Goal: Information Seeking & Learning: Learn about a topic

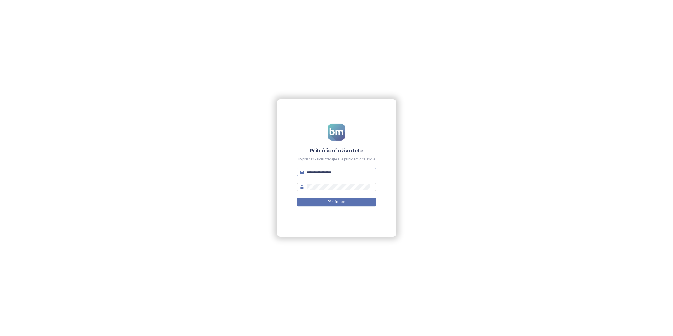
click at [324, 171] on input "text" at bounding box center [340, 172] width 66 height 6
type input "**********"
click at [314, 202] on button "Přihlásit se" at bounding box center [336, 201] width 79 height 8
click at [292, 220] on div "**********" at bounding box center [336, 167] width 119 height 137
click at [315, 203] on button "Přihlásit se" at bounding box center [336, 201] width 79 height 8
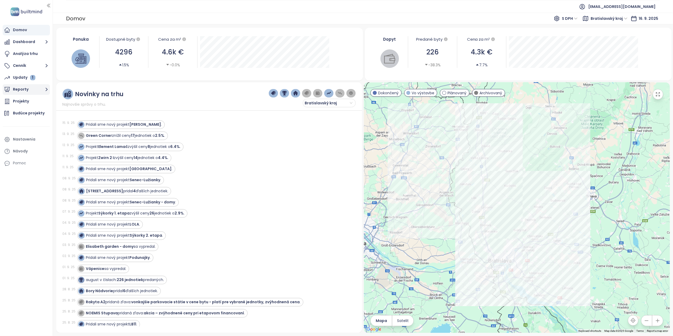
click at [21, 90] on button "Reporty" at bounding box center [26, 89] width 47 height 11
click at [26, 110] on div "Bratislavský kraj" at bounding box center [31, 111] width 28 height 7
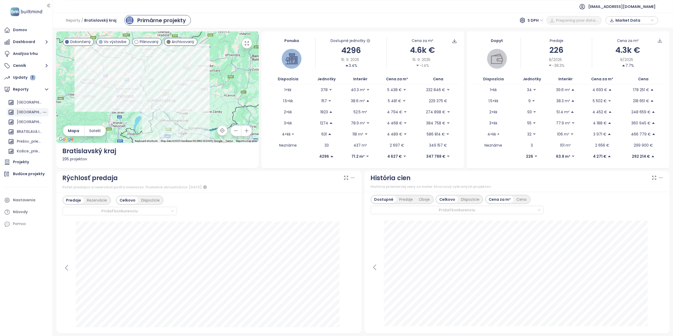
scroll to position [39, 0]
click at [23, 129] on div "BRATISLAVA II-V" at bounding box center [29, 130] width 25 height 7
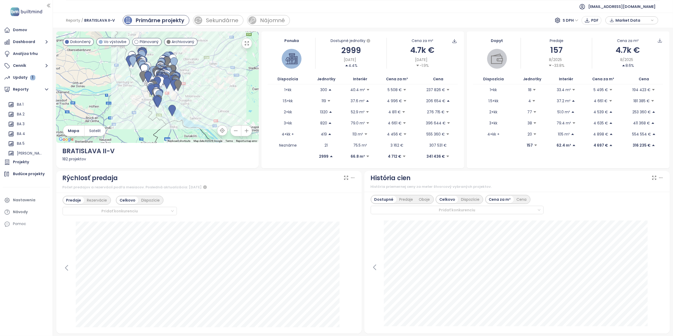
scroll to position [192, 0]
click at [21, 115] on div "BA 2" at bounding box center [21, 114] width 8 height 7
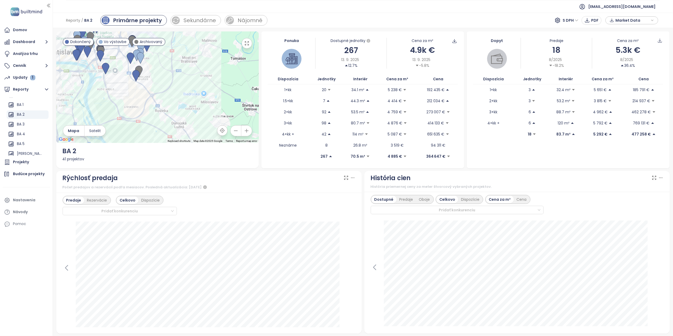
click at [247, 44] on icon "button" at bounding box center [247, 43] width 4 height 4
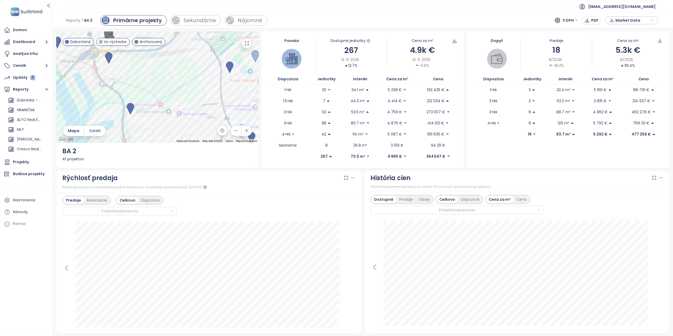
scroll to position [399, 0]
click at [15, 150] on div "BA - Ružinov - rental" at bounding box center [28, 151] width 42 height 8
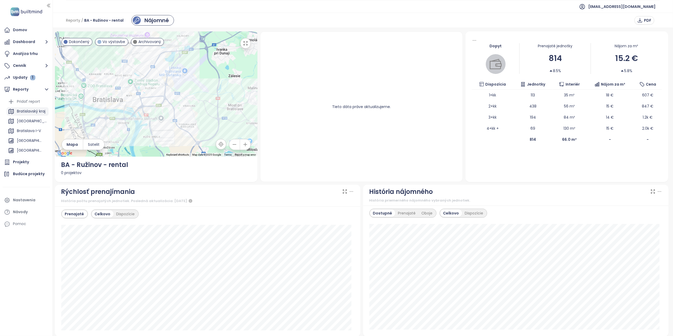
click at [26, 109] on div "Bratislavský kraj" at bounding box center [31, 111] width 28 height 7
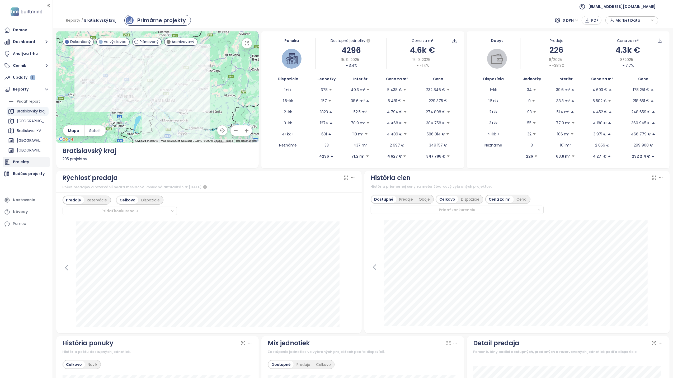
click at [22, 159] on div "Projekty" at bounding box center [21, 162] width 16 height 7
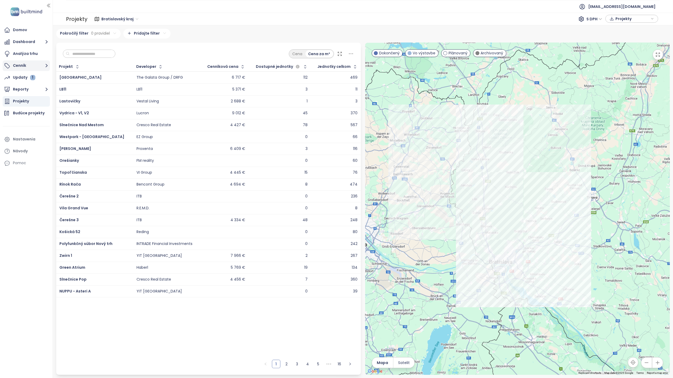
click at [32, 65] on button "Cenník" at bounding box center [26, 65] width 47 height 11
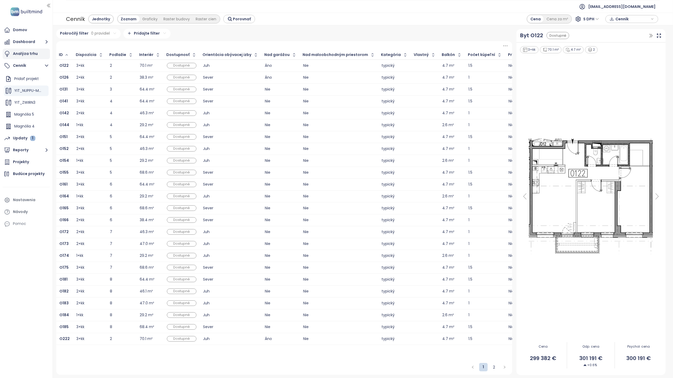
click at [26, 55] on div "Analýza trhu" at bounding box center [25, 53] width 25 height 7
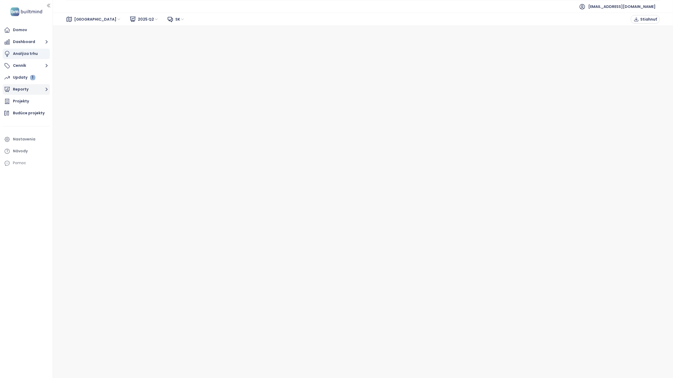
click at [21, 87] on button "Reporty" at bounding box center [26, 89] width 47 height 11
click at [31, 109] on div "Bratislavský kraj" at bounding box center [31, 111] width 28 height 7
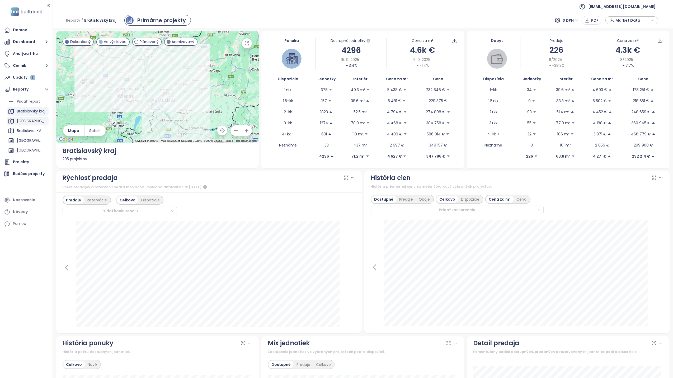
click at [23, 120] on div "Košický kraj" at bounding box center [32, 121] width 30 height 7
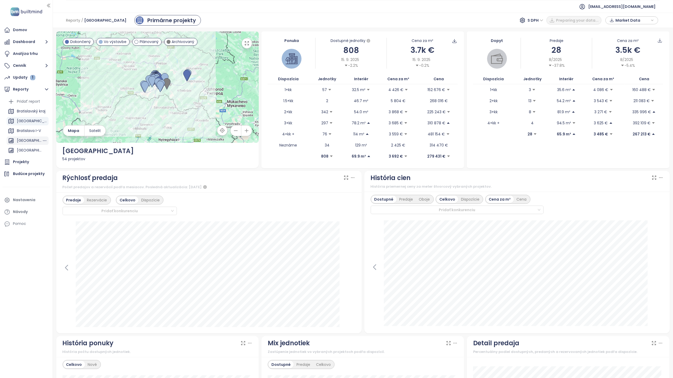
click at [22, 138] on div "BRATISLAVA CITY" at bounding box center [29, 140] width 25 height 7
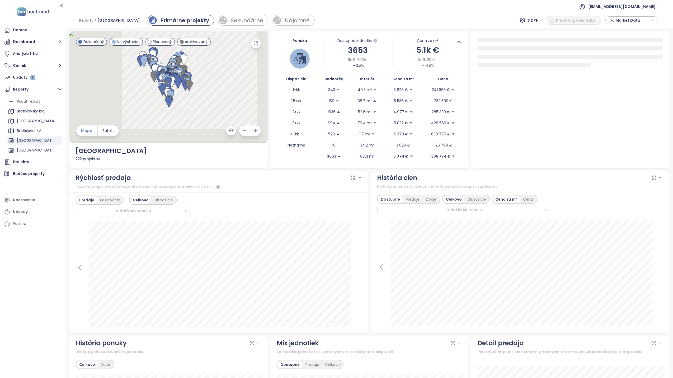
drag, startPoint x: 52, startPoint y: 134, endPoint x: 66, endPoint y: 134, distance: 14.0
click at [66, 134] on div at bounding box center [65, 189] width 3 height 378
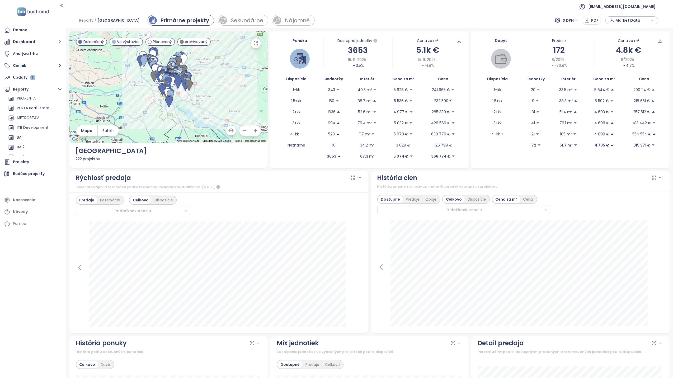
scroll to position [176, 0]
click at [23, 121] on div "BA 1" at bounding box center [20, 121] width 7 height 7
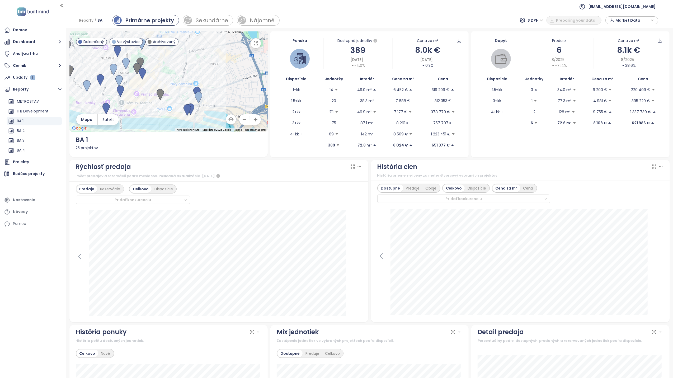
drag, startPoint x: 223, startPoint y: 54, endPoint x: 212, endPoint y: 79, distance: 27.3
click at [212, 79] on div at bounding box center [168, 81] width 198 height 100
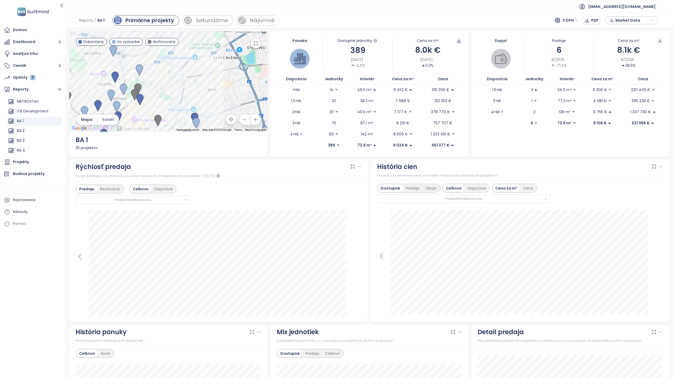
drag, startPoint x: 213, startPoint y: 71, endPoint x: 210, endPoint y: 97, distance: 26.0
click at [210, 97] on div at bounding box center [168, 81] width 198 height 100
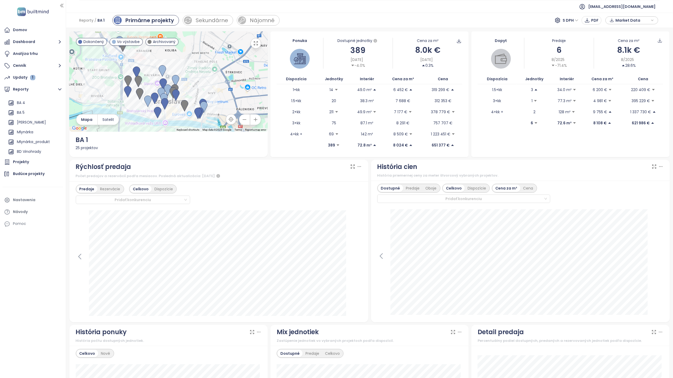
scroll to position [188, 0]
click at [28, 119] on div "BA 2" at bounding box center [34, 118] width 55 height 8
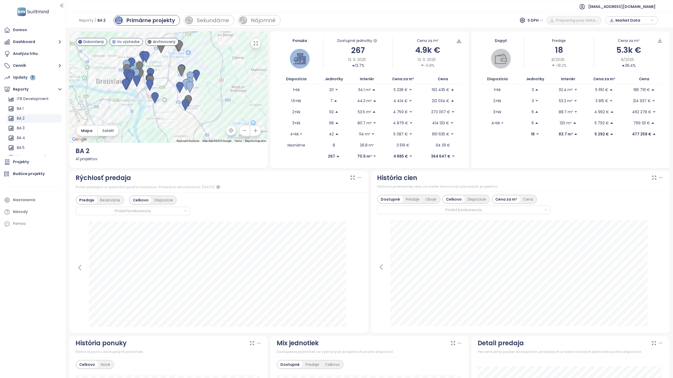
drag, startPoint x: 166, startPoint y: 89, endPoint x: 159, endPoint y: 117, distance: 28.9
click at [159, 117] on div at bounding box center [168, 86] width 198 height 111
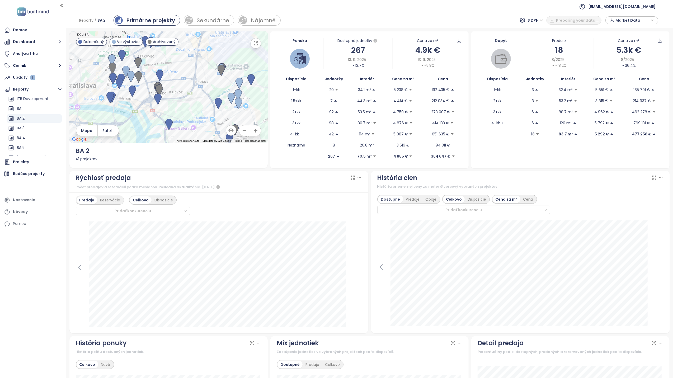
drag, startPoint x: 153, startPoint y: 80, endPoint x: 179, endPoint y: 93, distance: 28.8
click at [179, 93] on div at bounding box center [168, 86] width 198 height 111
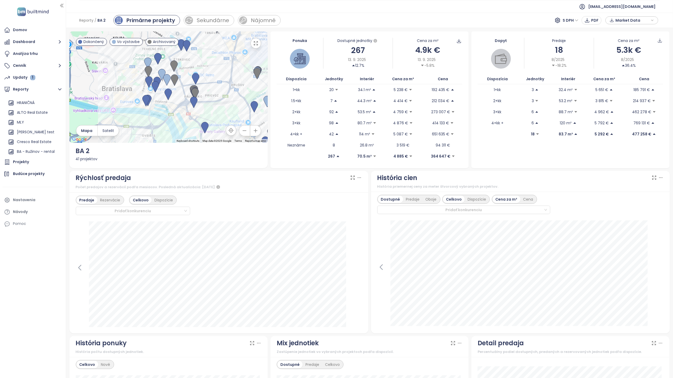
scroll to position [399, 0]
click at [30, 159] on div "Projekty" at bounding box center [33, 162] width 60 height 11
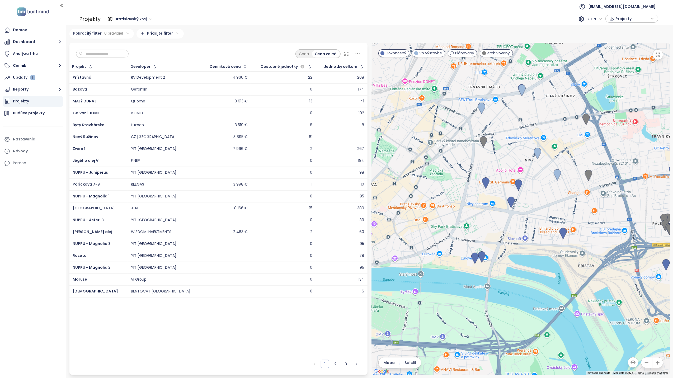
drag, startPoint x: 436, startPoint y: 231, endPoint x: 551, endPoint y: 228, distance: 115.6
click at [551, 228] on div at bounding box center [520, 209] width 298 height 332
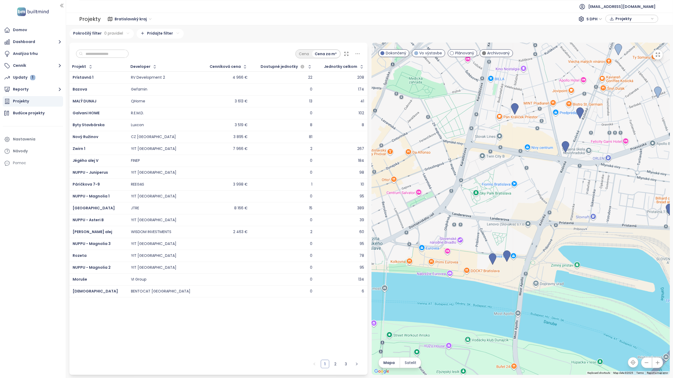
drag, startPoint x: 536, startPoint y: 204, endPoint x: 515, endPoint y: 207, distance: 21.6
click at [515, 207] on div at bounding box center [520, 209] width 298 height 332
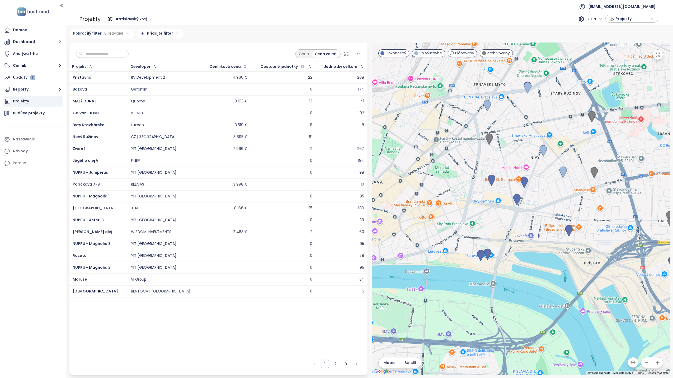
drag, startPoint x: 461, startPoint y: 173, endPoint x: 481, endPoint y: 208, distance: 39.9
click at [481, 208] on div at bounding box center [520, 209] width 298 height 332
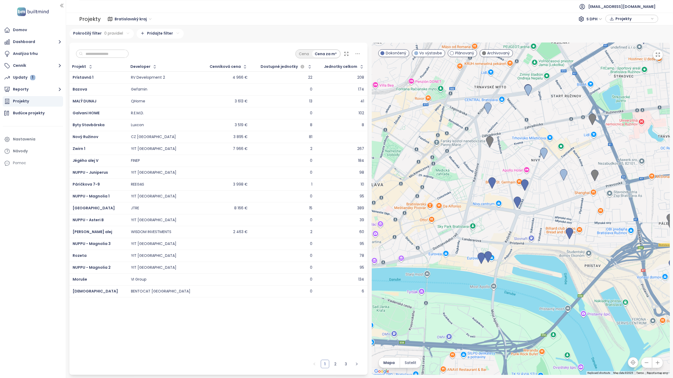
click at [117, 52] on input "text" at bounding box center [104, 54] width 43 height 8
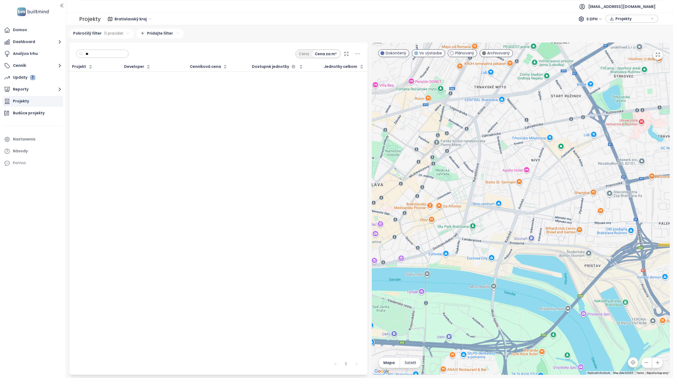
type input "*"
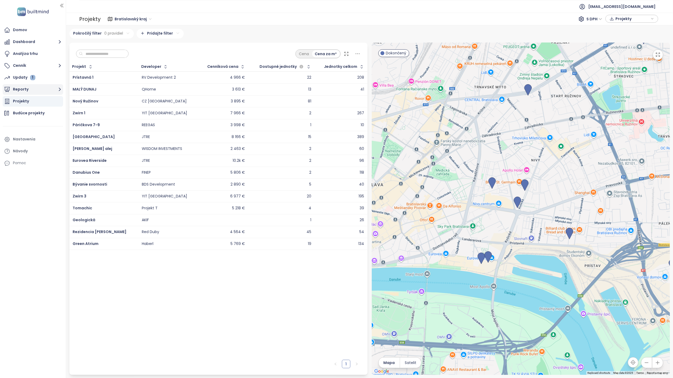
click at [37, 93] on button "Reporty" at bounding box center [33, 89] width 60 height 11
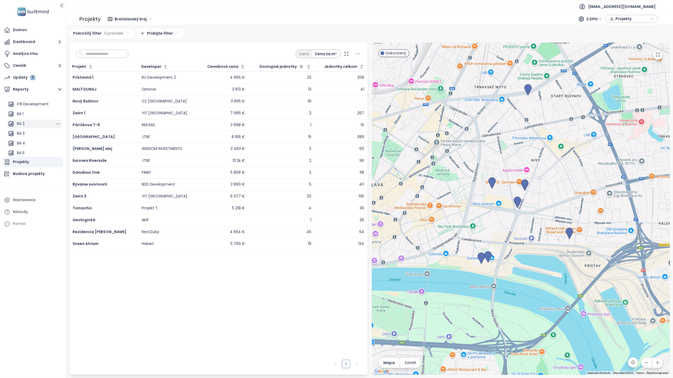
click at [35, 125] on div "BA 2" at bounding box center [34, 124] width 55 height 8
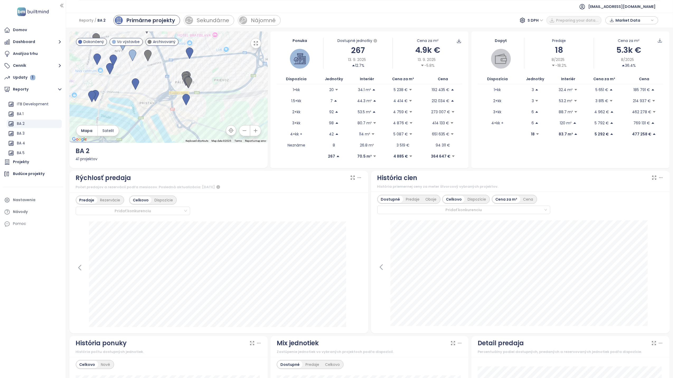
drag, startPoint x: 148, startPoint y: 74, endPoint x: 288, endPoint y: 57, distance: 141.1
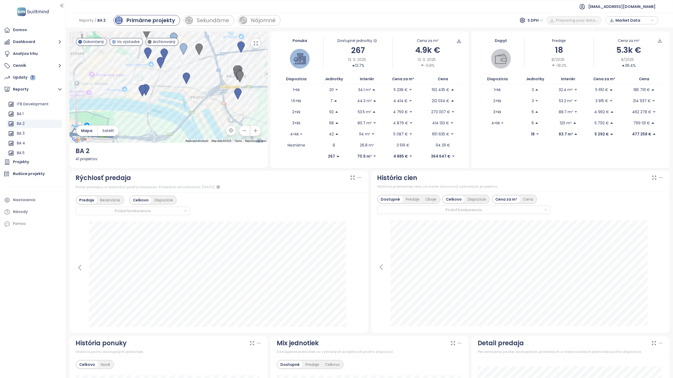
drag, startPoint x: 139, startPoint y: 80, endPoint x: 174, endPoint y: 82, distance: 35.4
click at [174, 82] on div at bounding box center [168, 86] width 198 height 111
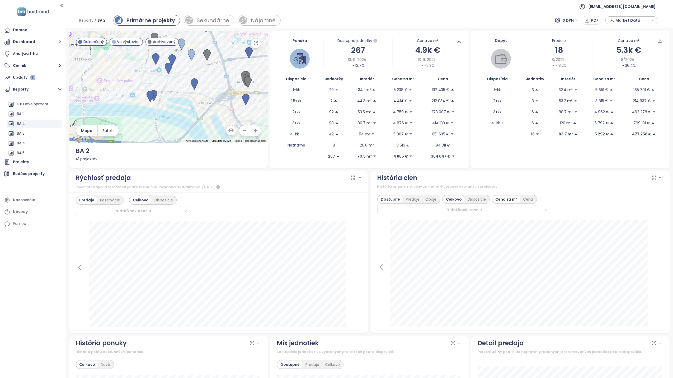
drag, startPoint x: 142, startPoint y: 112, endPoint x: 150, endPoint y: 79, distance: 33.3
click at [150, 79] on div at bounding box center [168, 86] width 198 height 111
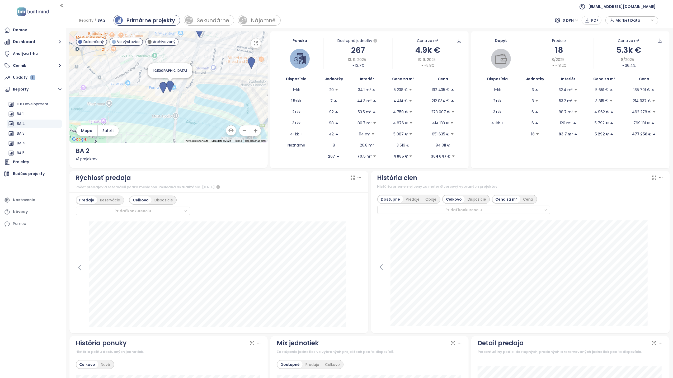
click at [170, 83] on img at bounding box center [169, 87] width 7 height 12
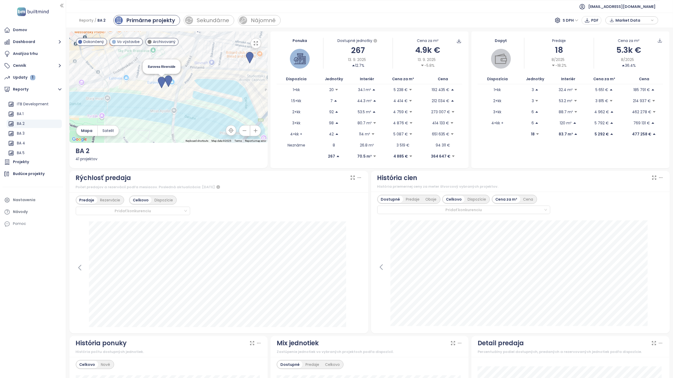
click at [161, 82] on img at bounding box center [161, 83] width 7 height 12
click at [174, 78] on img at bounding box center [174, 80] width 7 height 12
click at [36, 115] on div "BA 1" at bounding box center [34, 114] width 55 height 8
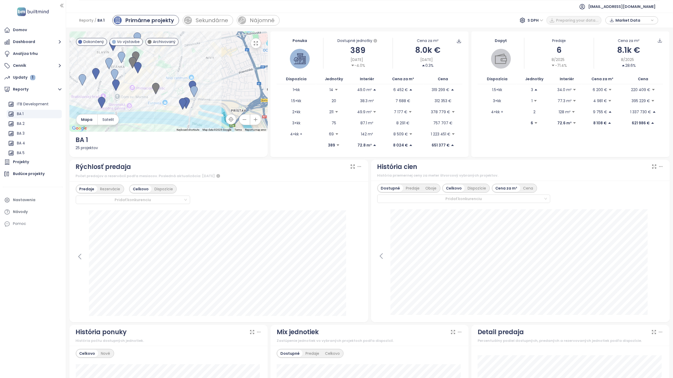
drag, startPoint x: 228, startPoint y: 98, endPoint x: 155, endPoint y: 76, distance: 76.0
click at [155, 76] on div at bounding box center [168, 81] width 198 height 100
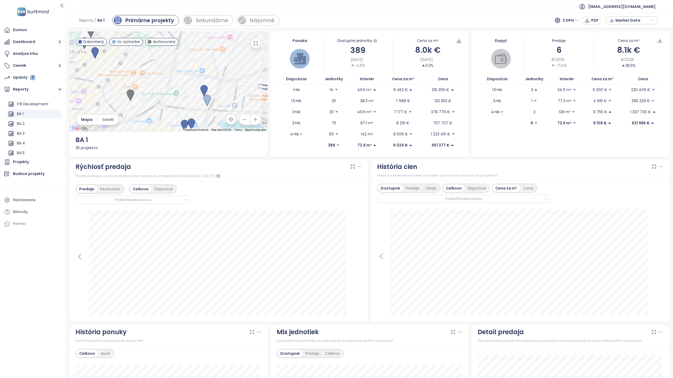
drag, startPoint x: 193, startPoint y: 74, endPoint x: 186, endPoint y: 96, distance: 22.3
click at [186, 96] on div at bounding box center [168, 81] width 198 height 100
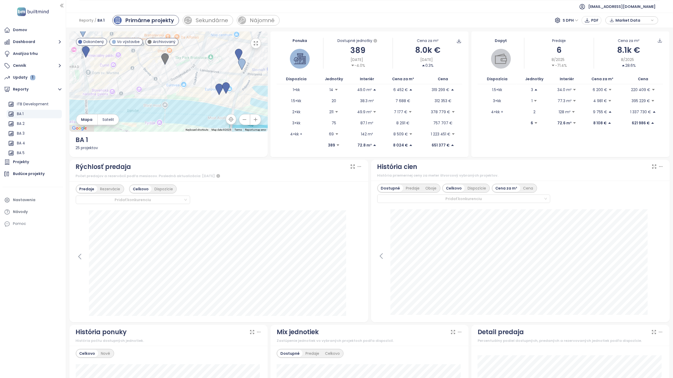
drag, startPoint x: 169, startPoint y: 100, endPoint x: 205, endPoint y: 62, distance: 52.6
click at [205, 62] on div at bounding box center [168, 81] width 198 height 100
click at [31, 33] on div "Domov" at bounding box center [33, 30] width 60 height 11
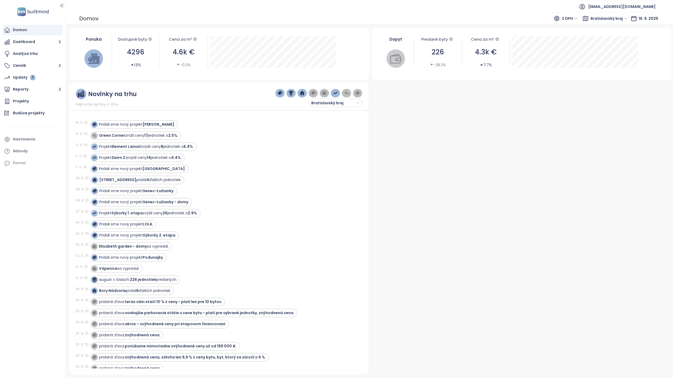
click at [202, 11] on ul "[EMAIL_ADDRESS][DOMAIN_NAME]" at bounding box center [369, 6] width 580 height 13
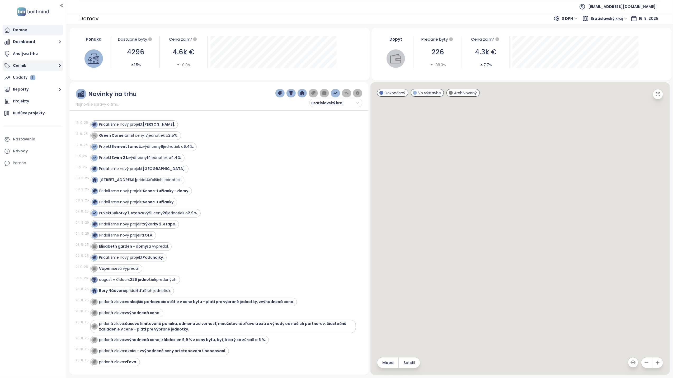
click at [33, 65] on button "Cenník" at bounding box center [33, 65] width 60 height 11
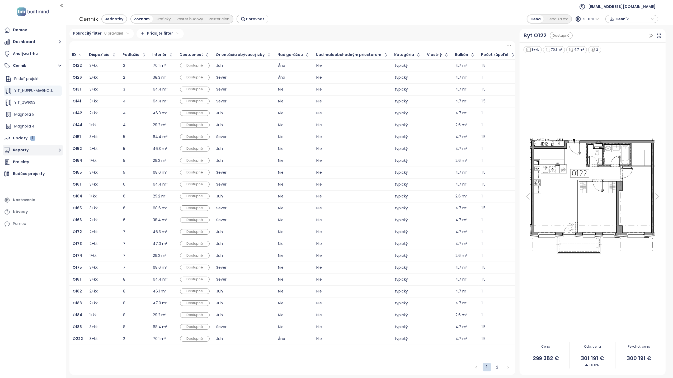
click at [23, 152] on button "Reporty" at bounding box center [33, 150] width 60 height 11
click at [32, 121] on div "VIVO tower" at bounding box center [27, 118] width 20 height 7
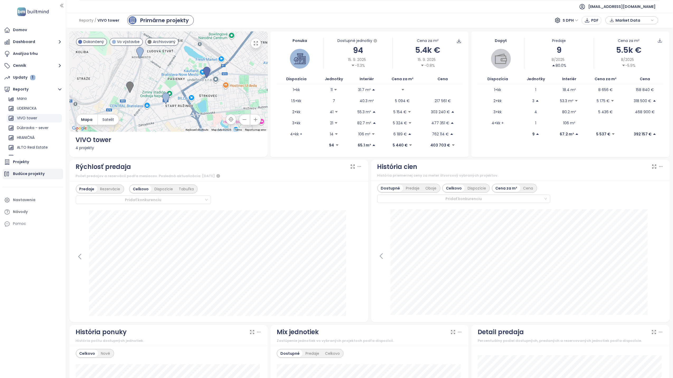
click at [29, 169] on div "Budúce projekty" at bounding box center [33, 174] width 60 height 11
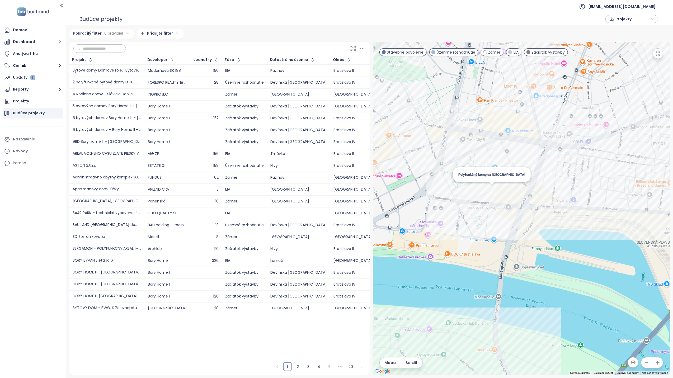
click at [492, 188] on div "Polyfunkčný komplex ISTER TOWER" at bounding box center [521, 208] width 297 height 333
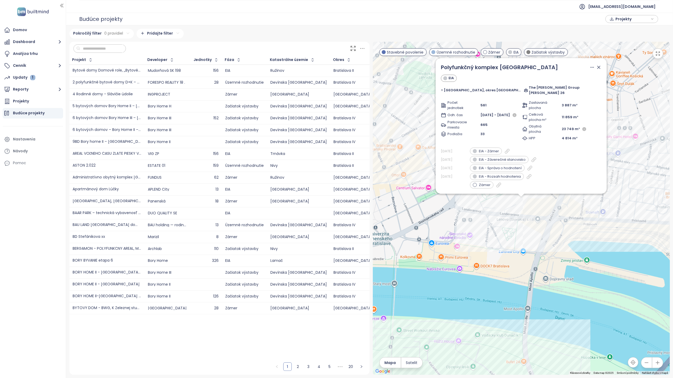
click at [598, 69] on icon at bounding box center [598, 67] width 3 height 3
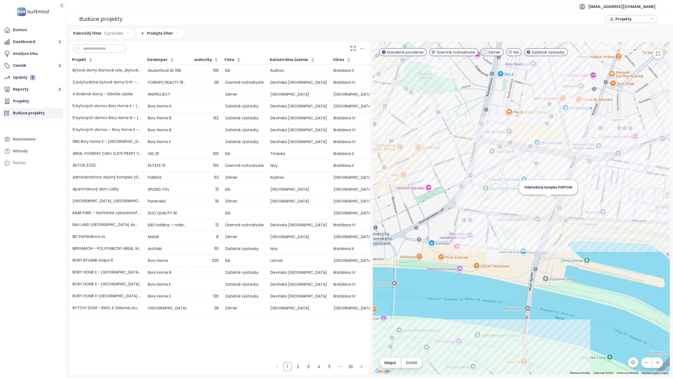
click at [549, 203] on div "Polyfunkčný komplex PORTUM" at bounding box center [521, 208] width 297 height 333
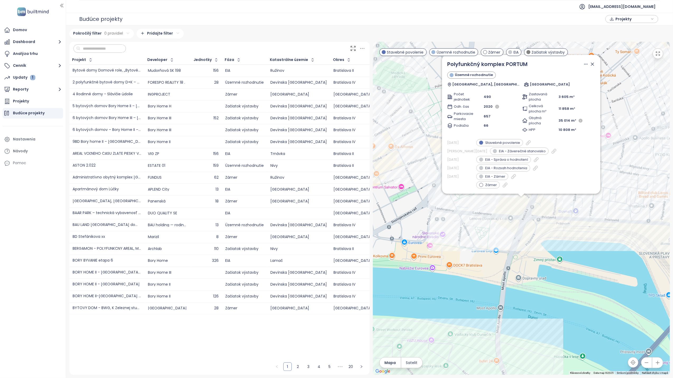
click at [534, 235] on div "Polyfunkčný komplex PORTUM Územné rozhodnutie Landererova ulica, Bratislava Por…" at bounding box center [521, 208] width 297 height 333
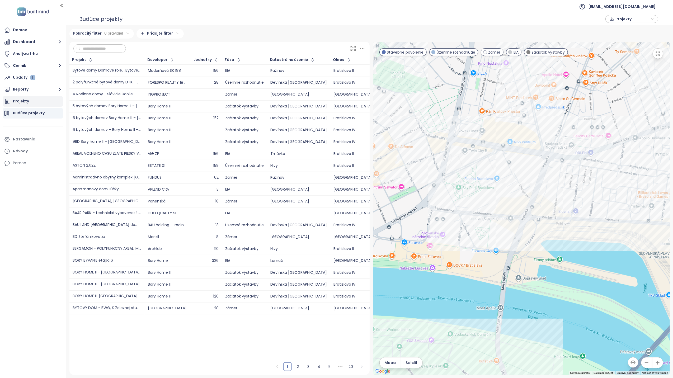
click at [38, 100] on div "Projekty" at bounding box center [33, 101] width 60 height 11
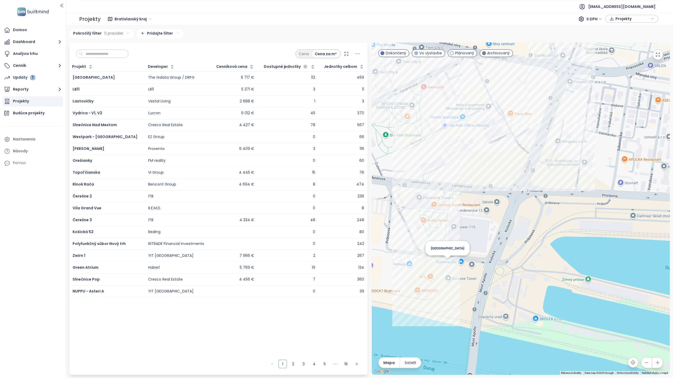
click at [449, 265] on div "Eurovea Tower" at bounding box center [520, 209] width 298 height 332
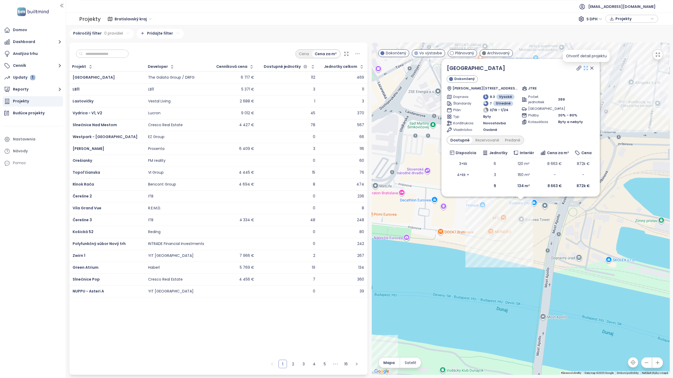
click at [584, 68] on icon at bounding box center [585, 67] width 5 height 5
click at [592, 68] on icon at bounding box center [591, 67] width 5 height 5
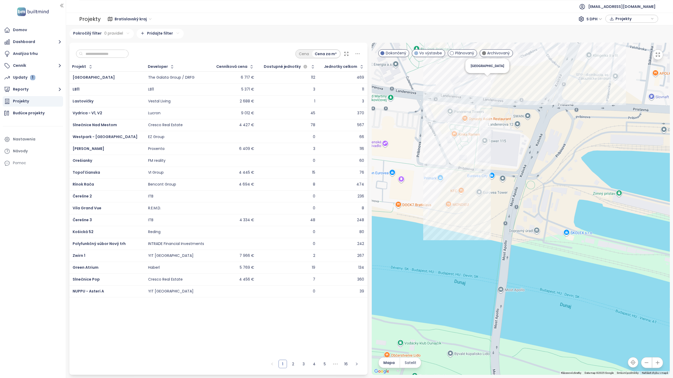
click at [486, 83] on div "Ister Tower" at bounding box center [520, 209] width 298 height 332
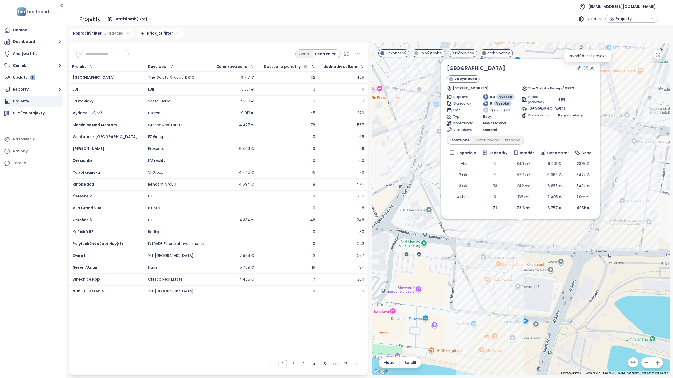
click at [586, 69] on icon at bounding box center [585, 67] width 5 height 5
click at [592, 68] on icon at bounding box center [591, 67] width 5 height 5
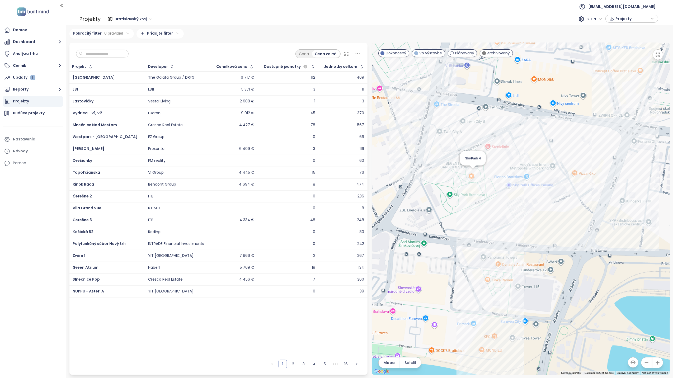
click at [475, 175] on div "SkyPark 4" at bounding box center [520, 209] width 298 height 332
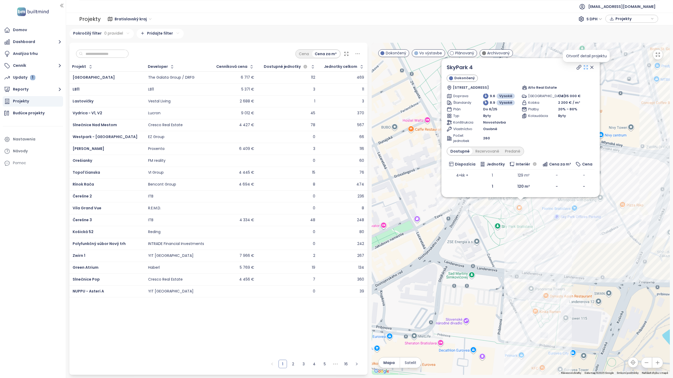
click at [585, 69] on icon at bounding box center [585, 67] width 5 height 5
click at [594, 67] on icon at bounding box center [591, 67] width 5 height 5
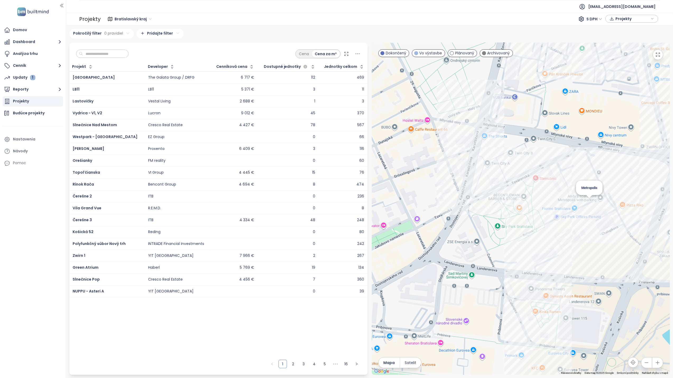
click at [588, 205] on div "Metropolis" at bounding box center [520, 209] width 298 height 332
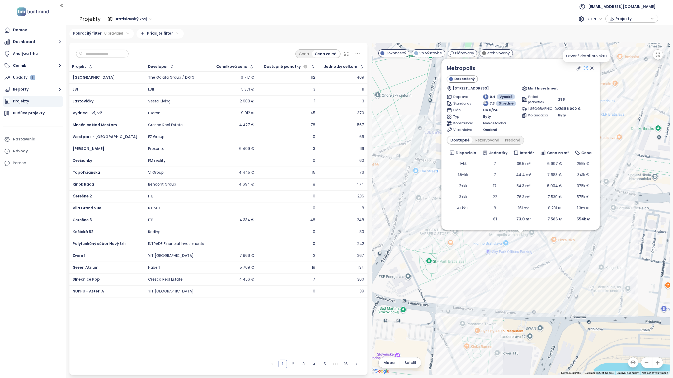
click at [585, 67] on icon at bounding box center [585, 67] width 5 height 5
click at [590, 68] on icon at bounding box center [591, 67] width 5 height 5
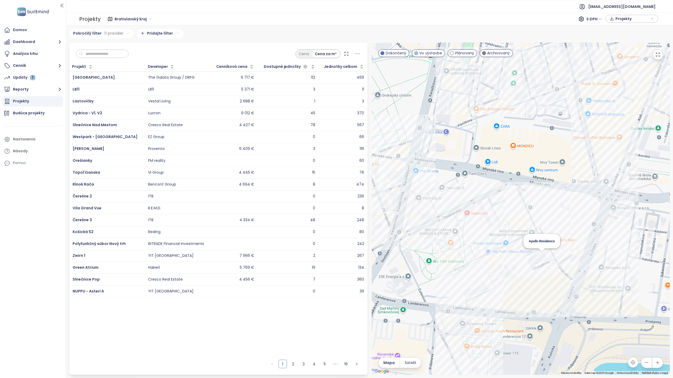
click at [542, 255] on div "Apollo Residence" at bounding box center [520, 209] width 298 height 332
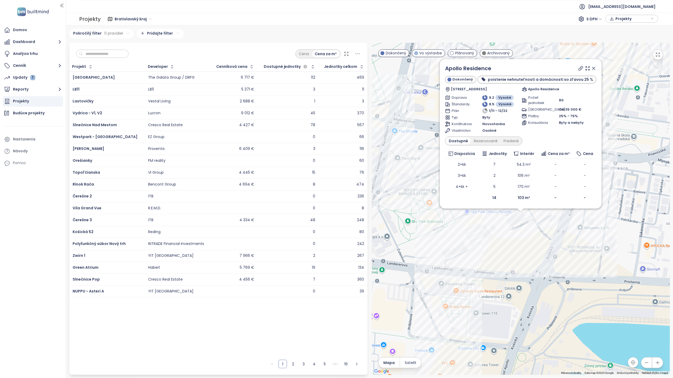
click at [590, 66] on icon at bounding box center [592, 68] width 5 height 5
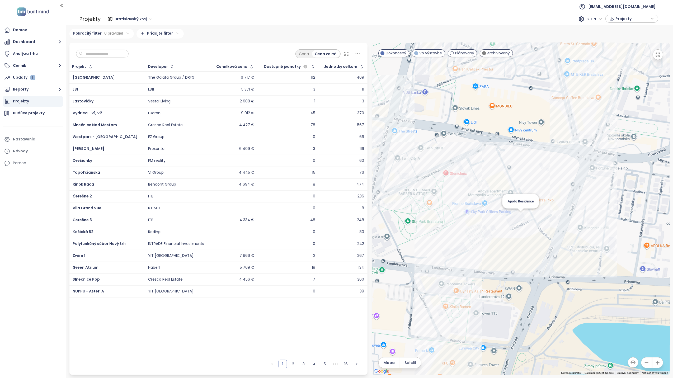
click at [520, 216] on div "Apollo Residence" at bounding box center [520, 209] width 298 height 332
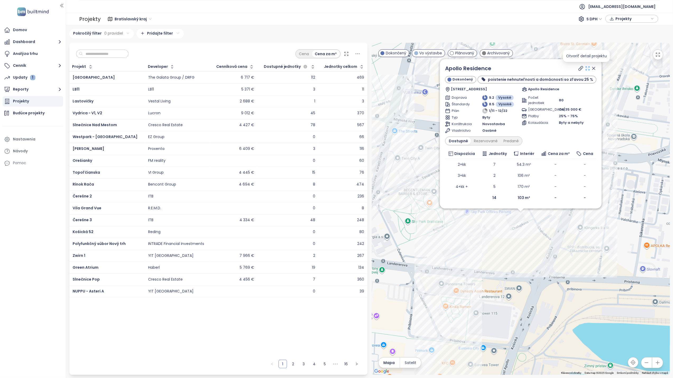
click at [585, 69] on icon at bounding box center [586, 68] width 5 height 5
click at [591, 67] on icon at bounding box center [592, 68] width 5 height 5
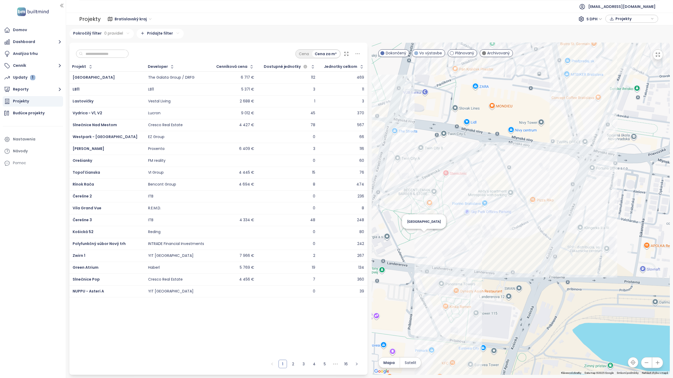
click at [424, 237] on div "SkyPark Tower" at bounding box center [520, 209] width 298 height 332
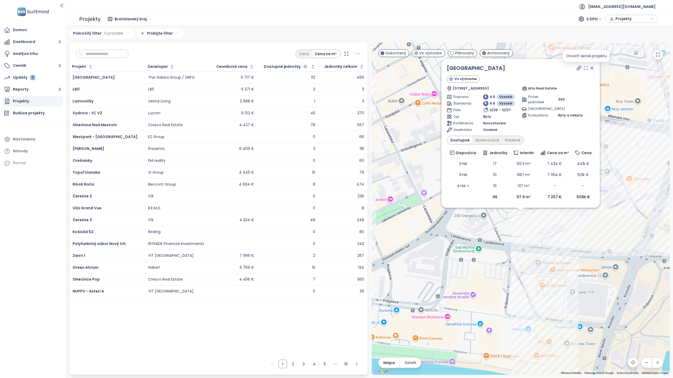
click at [585, 66] on icon at bounding box center [586, 68] width 4 height 4
click at [530, 237] on div "SkyPark Tower Vo výstavbe Bottova 1, 811 09 Bratislava-Staré Mesto, Slovakia Al…" at bounding box center [520, 209] width 298 height 332
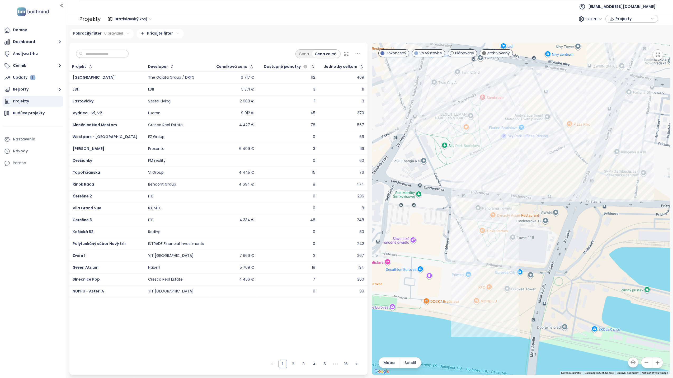
drag, startPoint x: 524, startPoint y: 248, endPoint x: 464, endPoint y: 193, distance: 82.0
click at [464, 193] on div at bounding box center [520, 209] width 298 height 332
click at [628, 145] on div "Downtown Yards" at bounding box center [520, 209] width 298 height 332
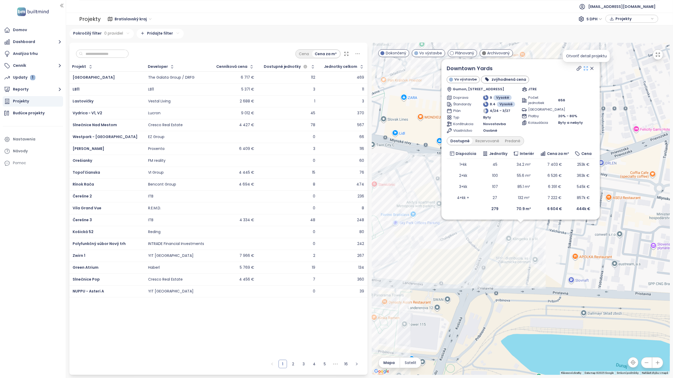
click at [586, 66] on icon at bounding box center [585, 68] width 5 height 5
click at [593, 66] on icon at bounding box center [591, 68] width 5 height 5
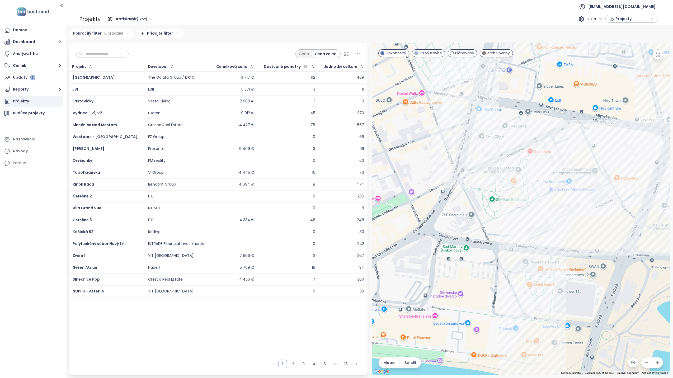
drag, startPoint x: 491, startPoint y: 186, endPoint x: 646, endPoint y: 152, distance: 159.2
click at [646, 152] on div at bounding box center [520, 209] width 298 height 332
click at [605, 194] on div "Apollo Residence" at bounding box center [520, 209] width 298 height 332
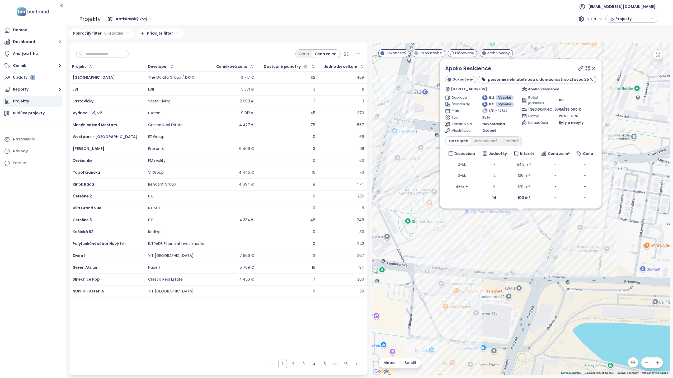
click at [590, 68] on icon at bounding box center [592, 68] width 5 height 5
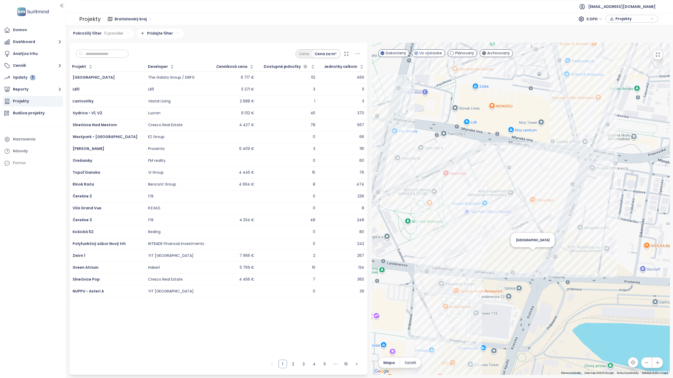
click at [531, 255] on div "Portum Towers" at bounding box center [520, 209] width 298 height 332
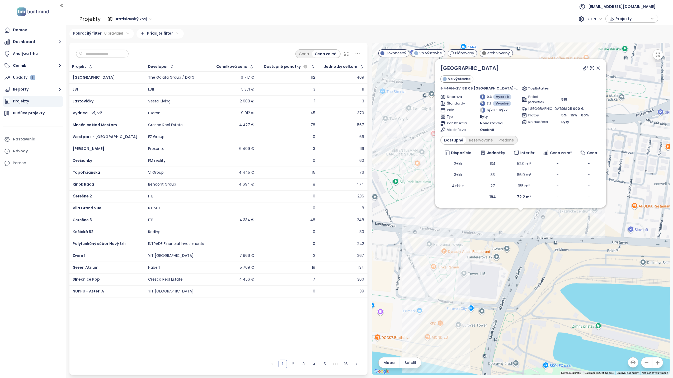
click at [595, 68] on icon at bounding box center [597, 67] width 5 height 5
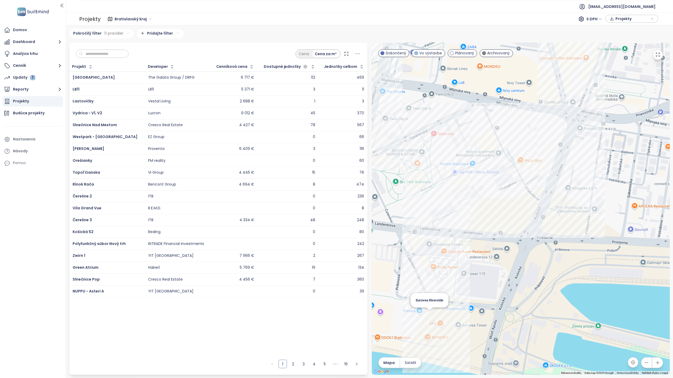
click at [430, 317] on div "Eurovea Riverside" at bounding box center [520, 209] width 298 height 332
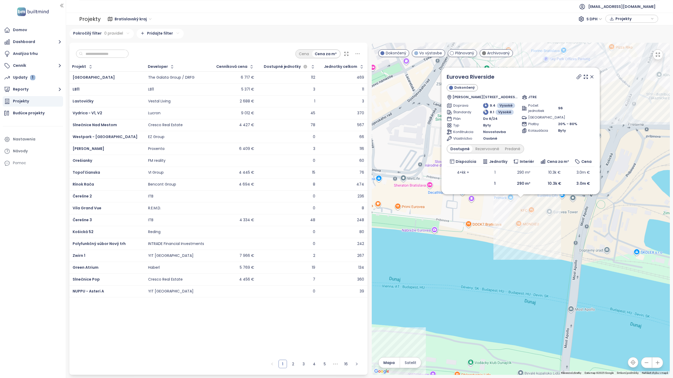
click at [591, 77] on icon at bounding box center [591, 76] width 5 height 5
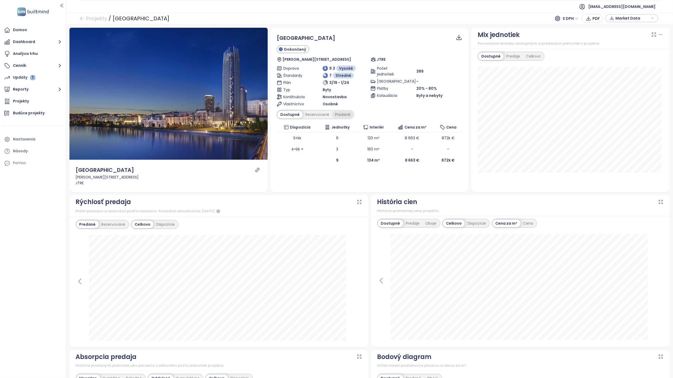
click at [341, 114] on div "Predané" at bounding box center [342, 114] width 21 height 7
click at [575, 17] on span "S DPH" at bounding box center [570, 19] width 16 height 8
click at [575, 36] on div "Bez DPH" at bounding box center [572, 38] width 15 height 6
click at [571, 18] on span "Bez DPH" at bounding box center [568, 19] width 20 height 8
click at [569, 27] on div "S DPH" at bounding box center [569, 29] width 16 height 6
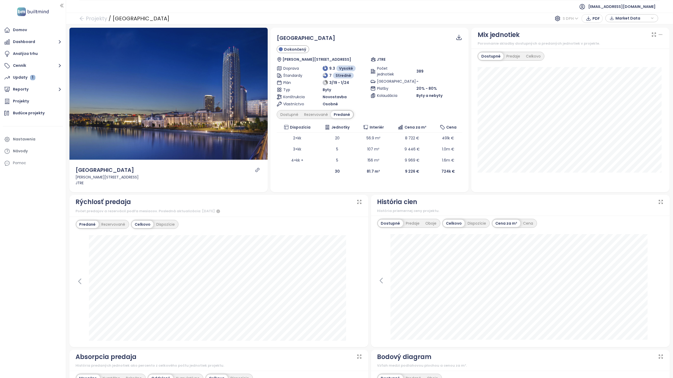
click at [572, 16] on span "S DPH" at bounding box center [570, 19] width 16 height 8
click at [570, 37] on div "Bez DPH" at bounding box center [572, 38] width 15 height 6
click at [284, 115] on div "Dostupné" at bounding box center [289, 114] width 24 height 7
click at [342, 116] on div "Predané" at bounding box center [342, 114] width 21 height 7
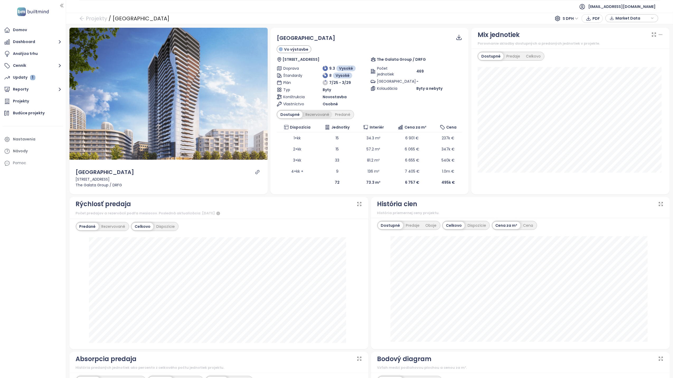
click at [310, 115] on div "Rezervované" at bounding box center [317, 114] width 30 height 7
click at [342, 116] on div "Predané" at bounding box center [342, 114] width 21 height 7
click at [316, 115] on div "Rezervované" at bounding box center [316, 114] width 30 height 7
click at [288, 116] on div "Dostupné" at bounding box center [289, 114] width 24 height 7
click at [570, 19] on span "S DPH" at bounding box center [570, 19] width 16 height 8
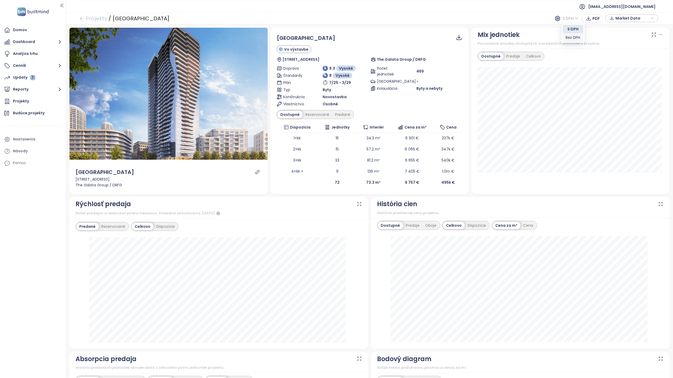
click at [570, 39] on div "Bez DPH" at bounding box center [572, 38] width 15 height 6
click at [332, 116] on div "Predané" at bounding box center [342, 114] width 21 height 7
click at [317, 115] on div "Rezervované" at bounding box center [316, 114] width 30 height 7
click at [337, 114] on div "Predané" at bounding box center [342, 114] width 21 height 7
click at [313, 115] on div "Rezervované" at bounding box center [316, 114] width 30 height 7
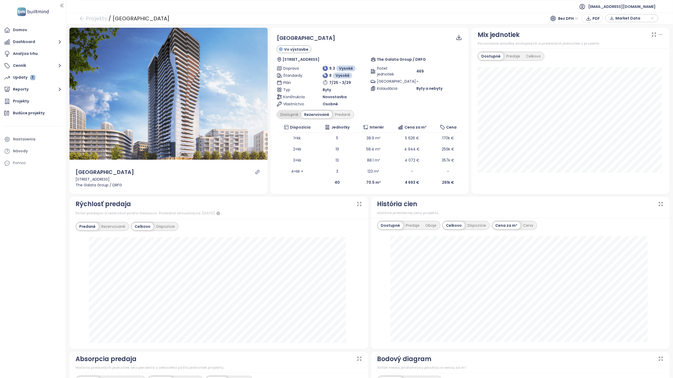
click at [284, 115] on div "Dostupné" at bounding box center [289, 114] width 24 height 7
click at [332, 113] on div "Predané" at bounding box center [342, 114] width 21 height 7
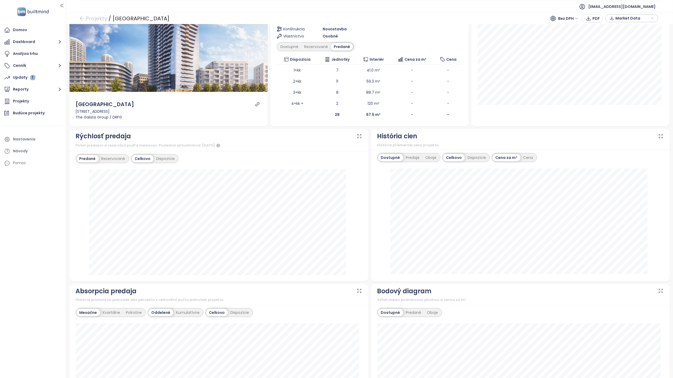
scroll to position [70, 0]
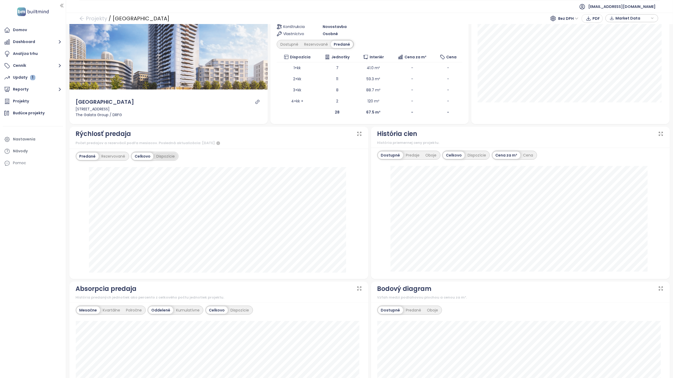
click at [168, 155] on div "Dispozície" at bounding box center [165, 156] width 24 height 7
click at [140, 156] on div "Celkovo" at bounding box center [142, 156] width 21 height 7
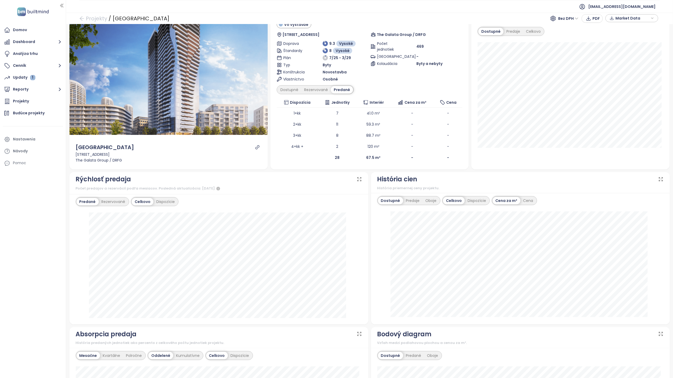
scroll to position [0, 0]
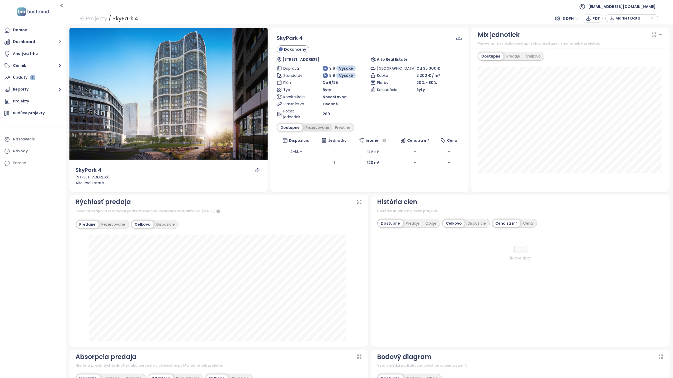
click at [320, 127] on div "Rezervované" at bounding box center [317, 127] width 30 height 7
click at [339, 129] on div "Predané" at bounding box center [342, 127] width 21 height 7
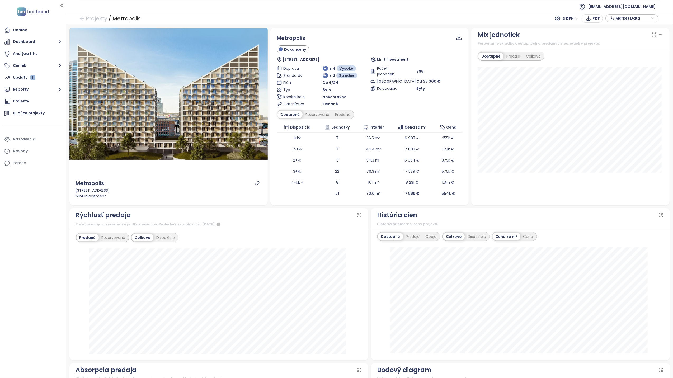
click at [564, 18] on span "S DPH" at bounding box center [570, 19] width 16 height 8
click at [569, 37] on div "Bez DPH" at bounding box center [572, 38] width 15 height 6
click at [344, 111] on div "Predané" at bounding box center [342, 114] width 21 height 7
click at [317, 112] on div "Rezervované" at bounding box center [316, 114] width 30 height 7
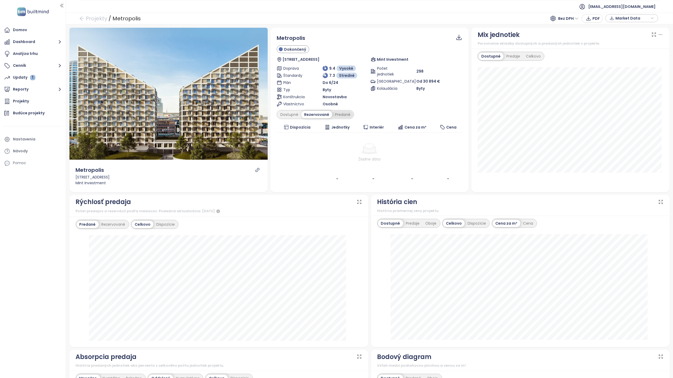
click at [337, 114] on div "Predané" at bounding box center [342, 114] width 21 height 7
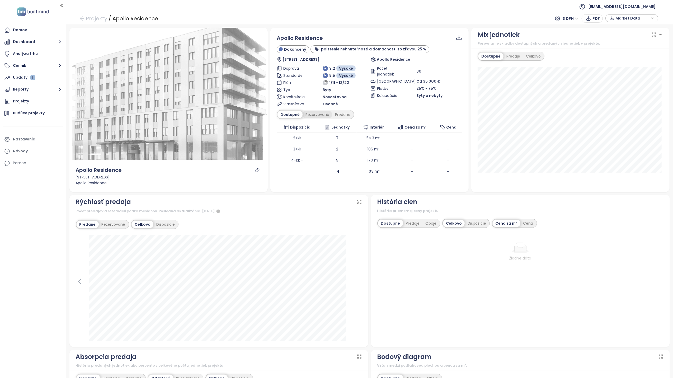
click at [320, 115] on div "Rezervované" at bounding box center [317, 114] width 30 height 7
click at [340, 115] on div "Predané" at bounding box center [342, 114] width 21 height 7
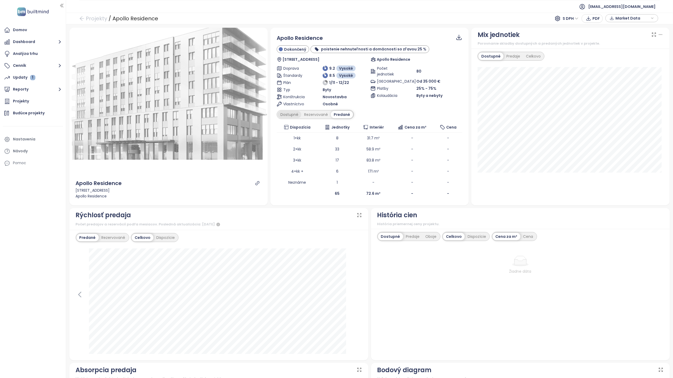
click at [292, 116] on div "Dostupné" at bounding box center [289, 114] width 24 height 7
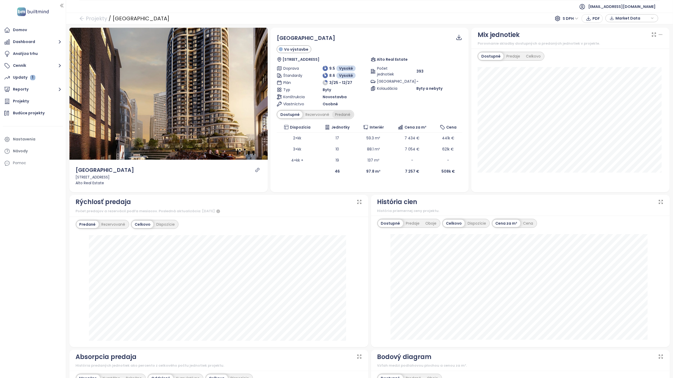
click at [341, 114] on div "Predané" at bounding box center [342, 114] width 21 height 7
click at [570, 15] on span "S DPH" at bounding box center [570, 19] width 16 height 8
click at [574, 37] on div "Bez DPH" at bounding box center [572, 38] width 15 height 6
click at [281, 117] on div "Dostupné" at bounding box center [289, 114] width 24 height 7
click at [336, 116] on div "Predané" at bounding box center [342, 114] width 21 height 7
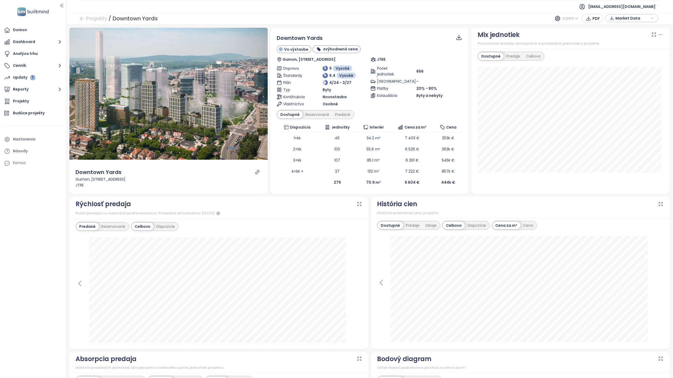
click at [566, 20] on span "S DPH" at bounding box center [570, 19] width 16 height 8
click at [573, 35] on div "Bez DPH" at bounding box center [572, 38] width 15 height 6
click at [345, 113] on div "Predané" at bounding box center [342, 114] width 21 height 7
